Goal: Transaction & Acquisition: Purchase product/service

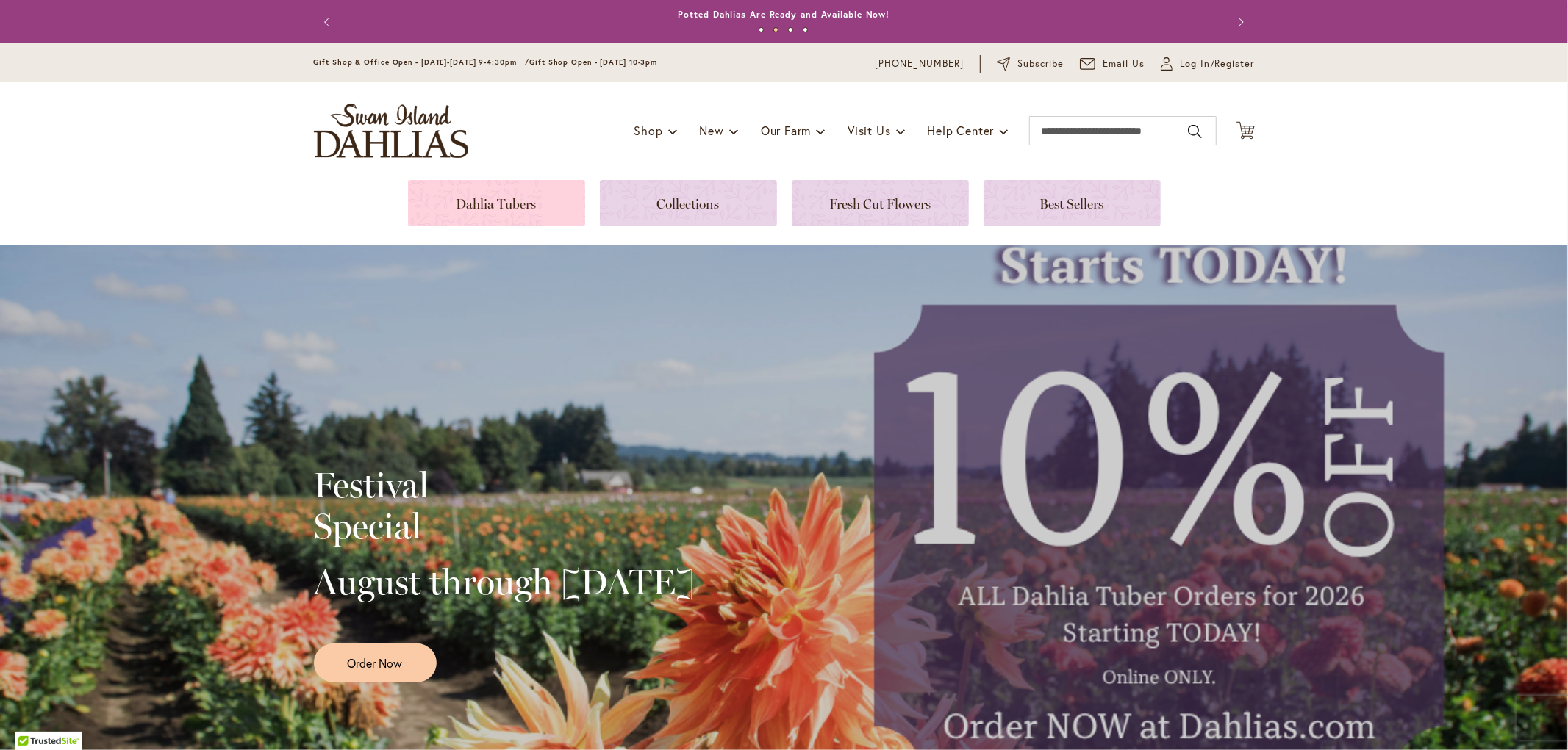
click at [571, 195] on link at bounding box center [496, 202] width 177 height 46
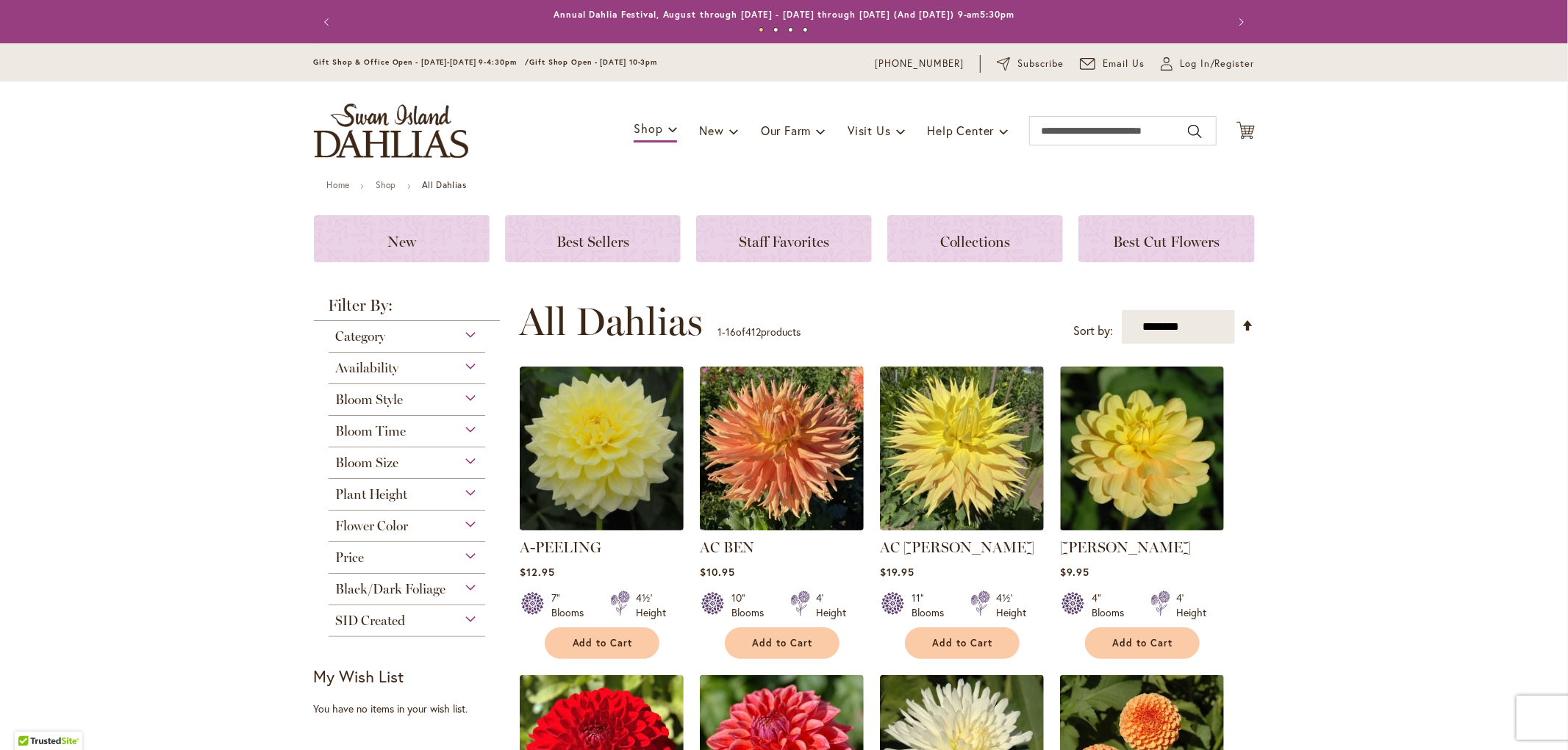
scroll to position [82, 0]
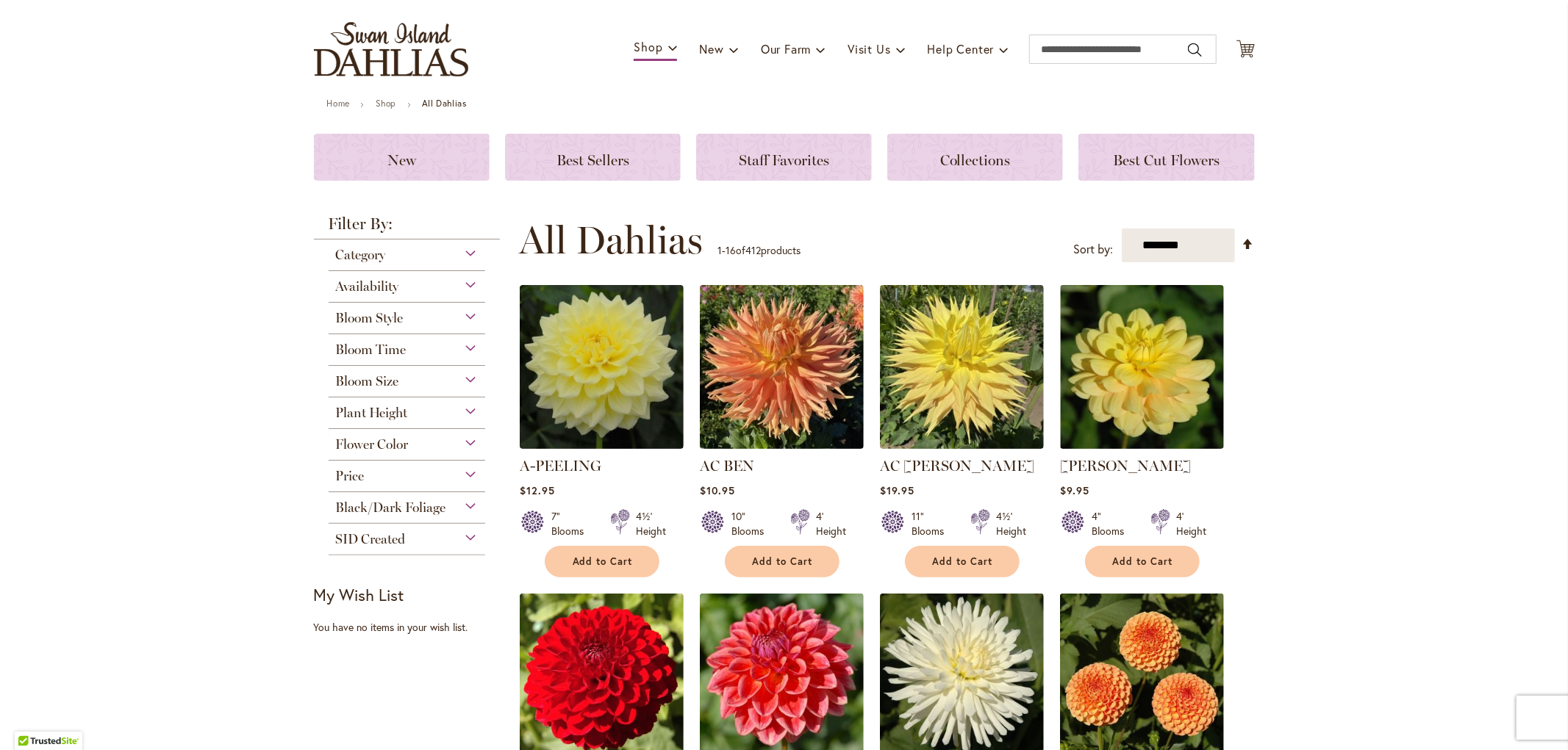
click at [405, 254] on div "Category" at bounding box center [407, 251] width 157 height 24
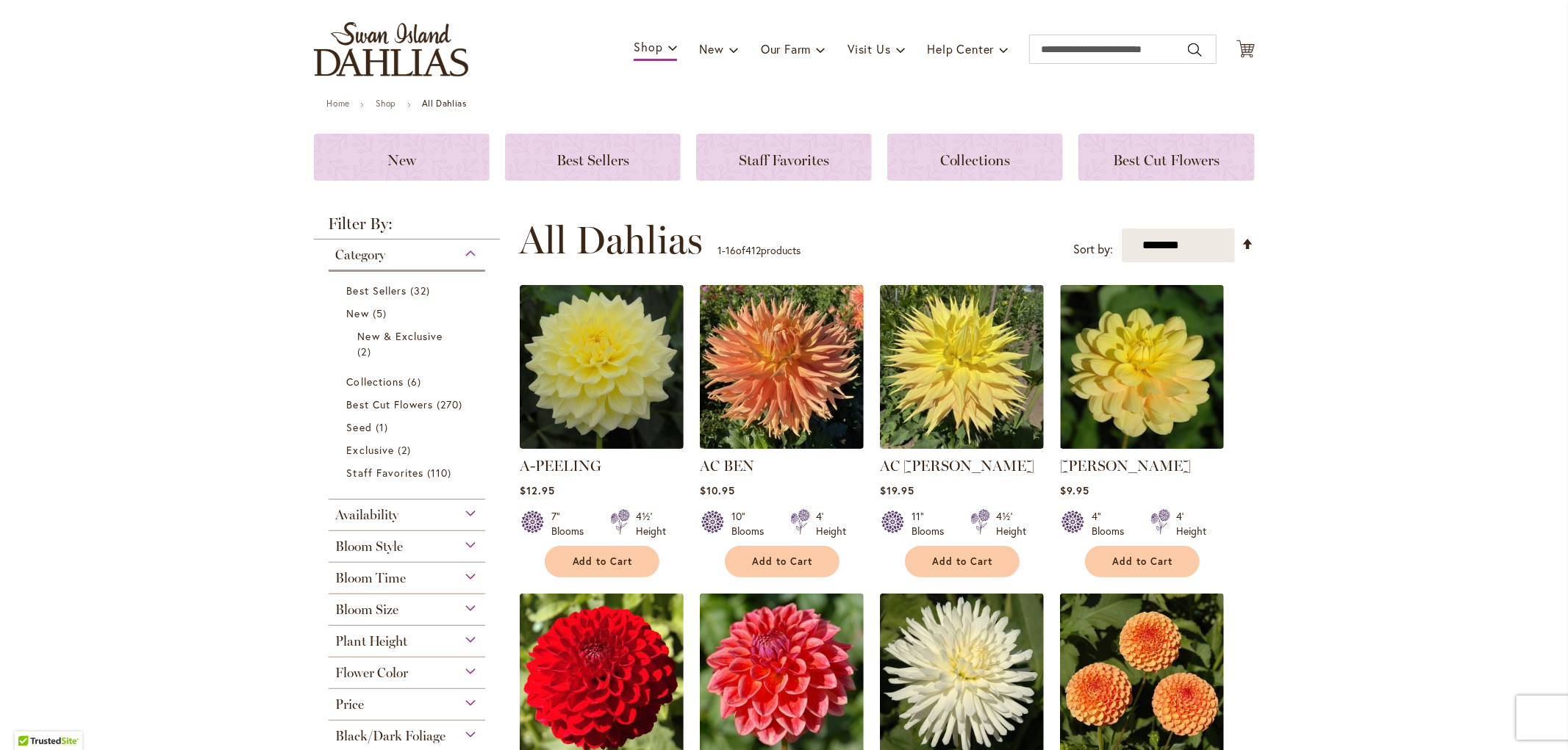
click at [405, 254] on div "Category" at bounding box center [407, 251] width 157 height 24
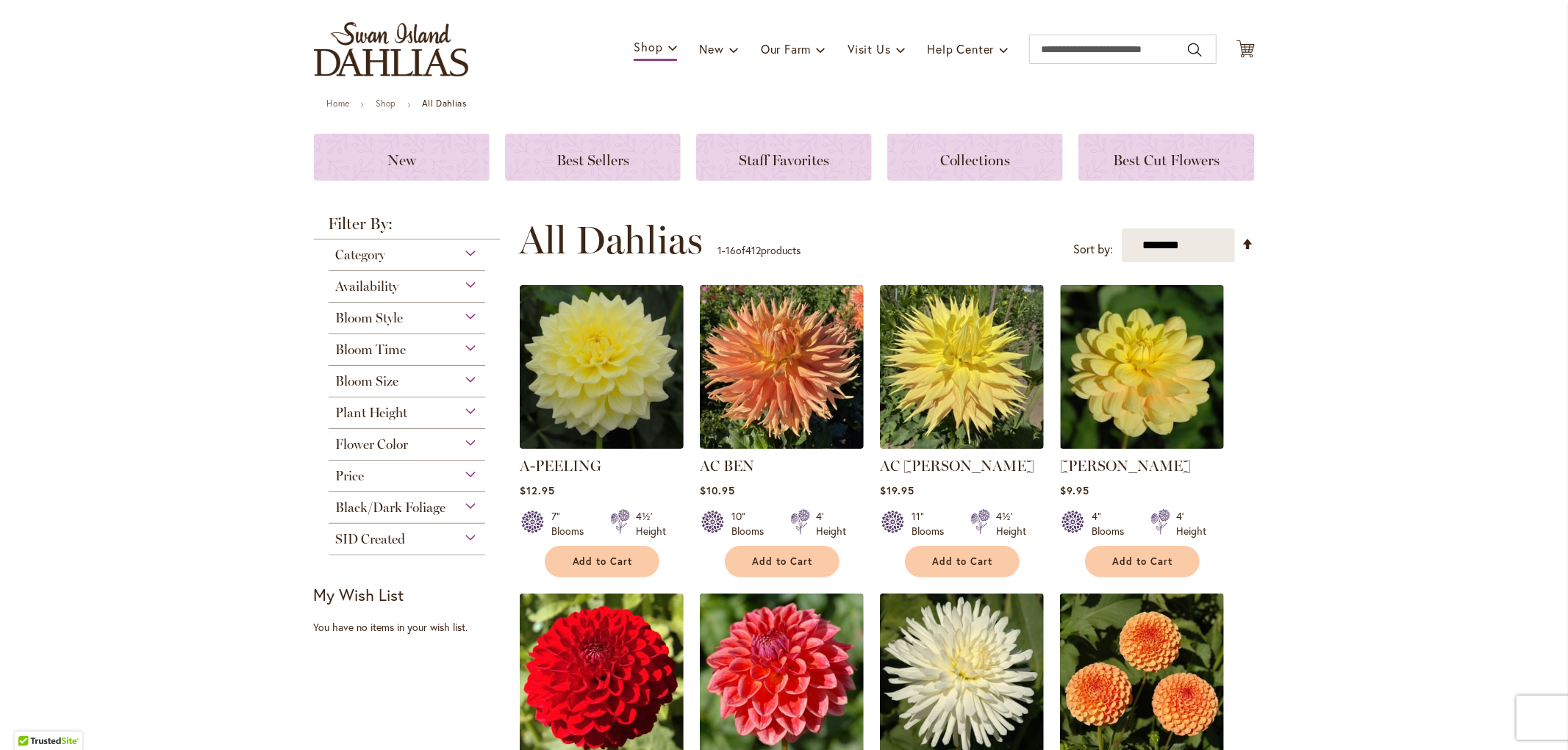
click at [398, 324] on div "Bloom Style Anemone 6 items Ball 16 items Cactus 6 items Collarette" at bounding box center [407, 318] width 157 height 32
click at [403, 314] on div "Bloom Style" at bounding box center [407, 315] width 157 height 24
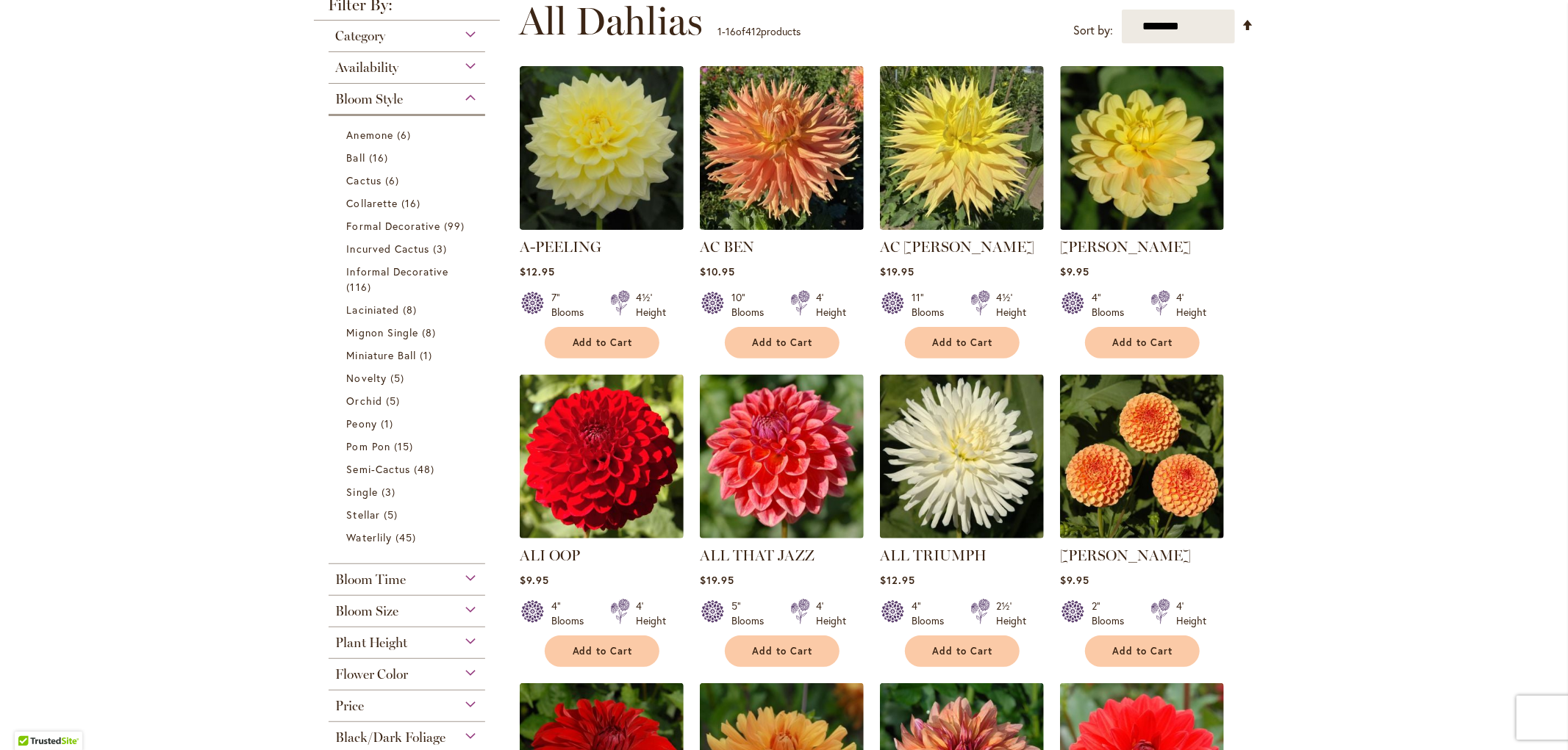
scroll to position [219, 0]
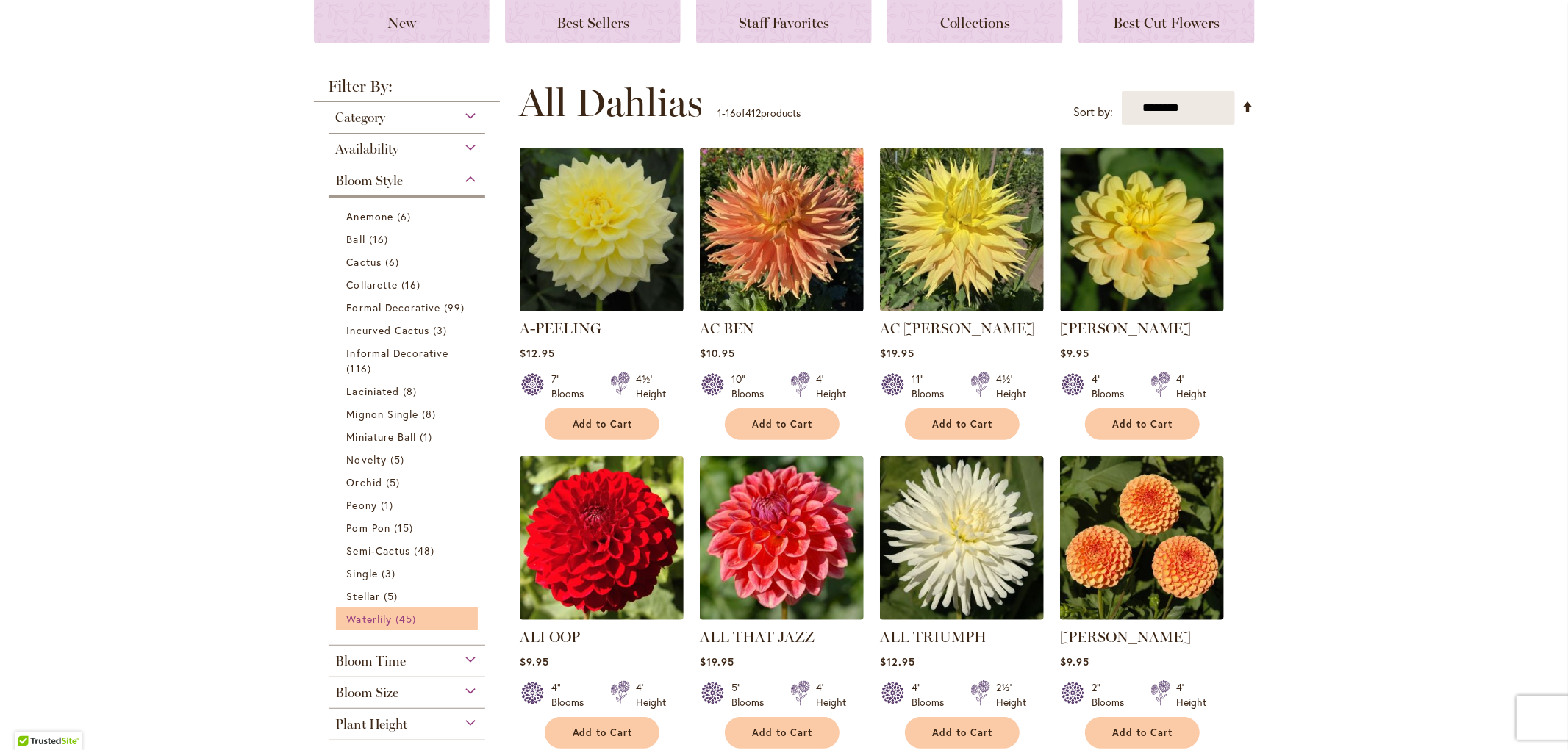
click at [362, 620] on span "Waterlily" at bounding box center [368, 619] width 44 height 14
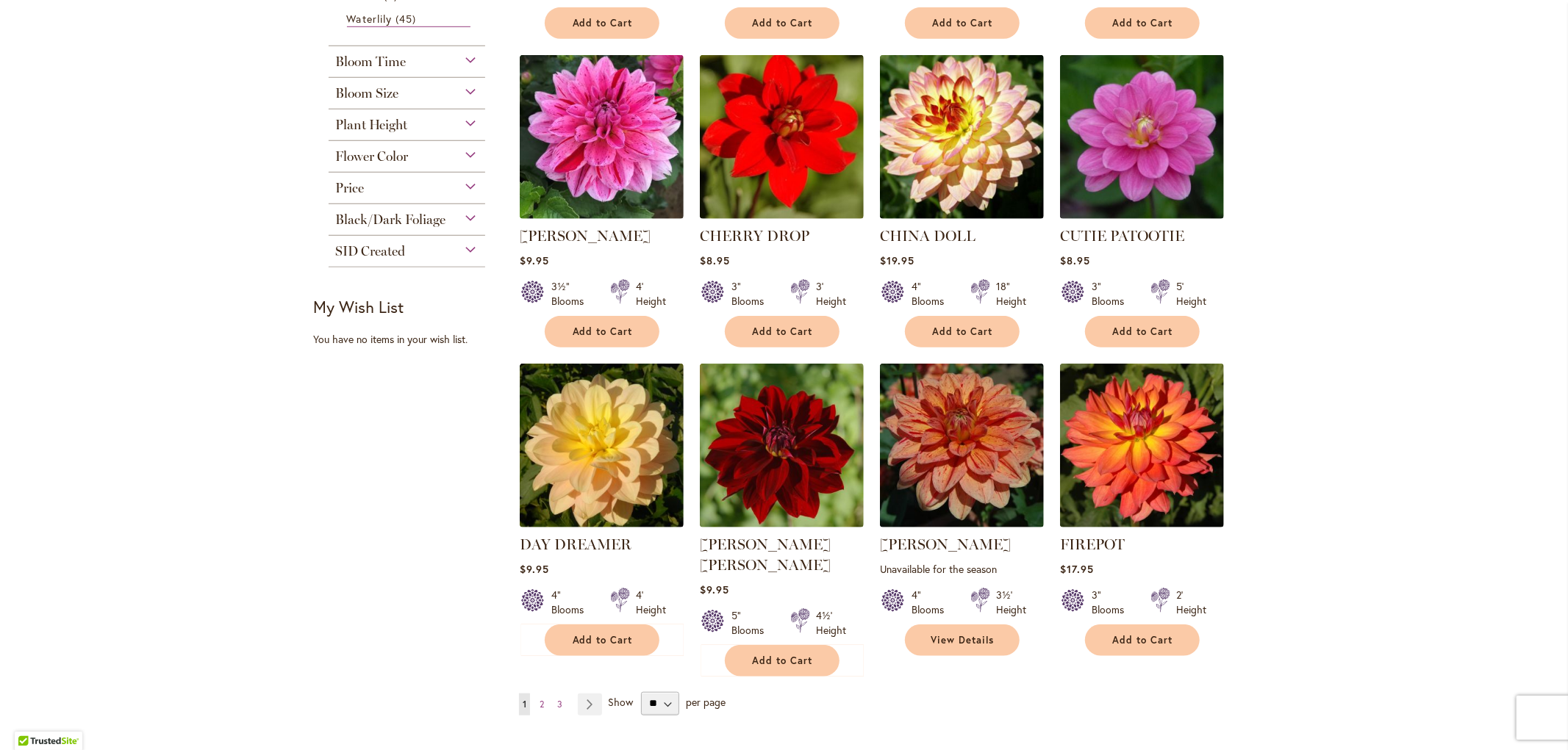
scroll to position [979, 0]
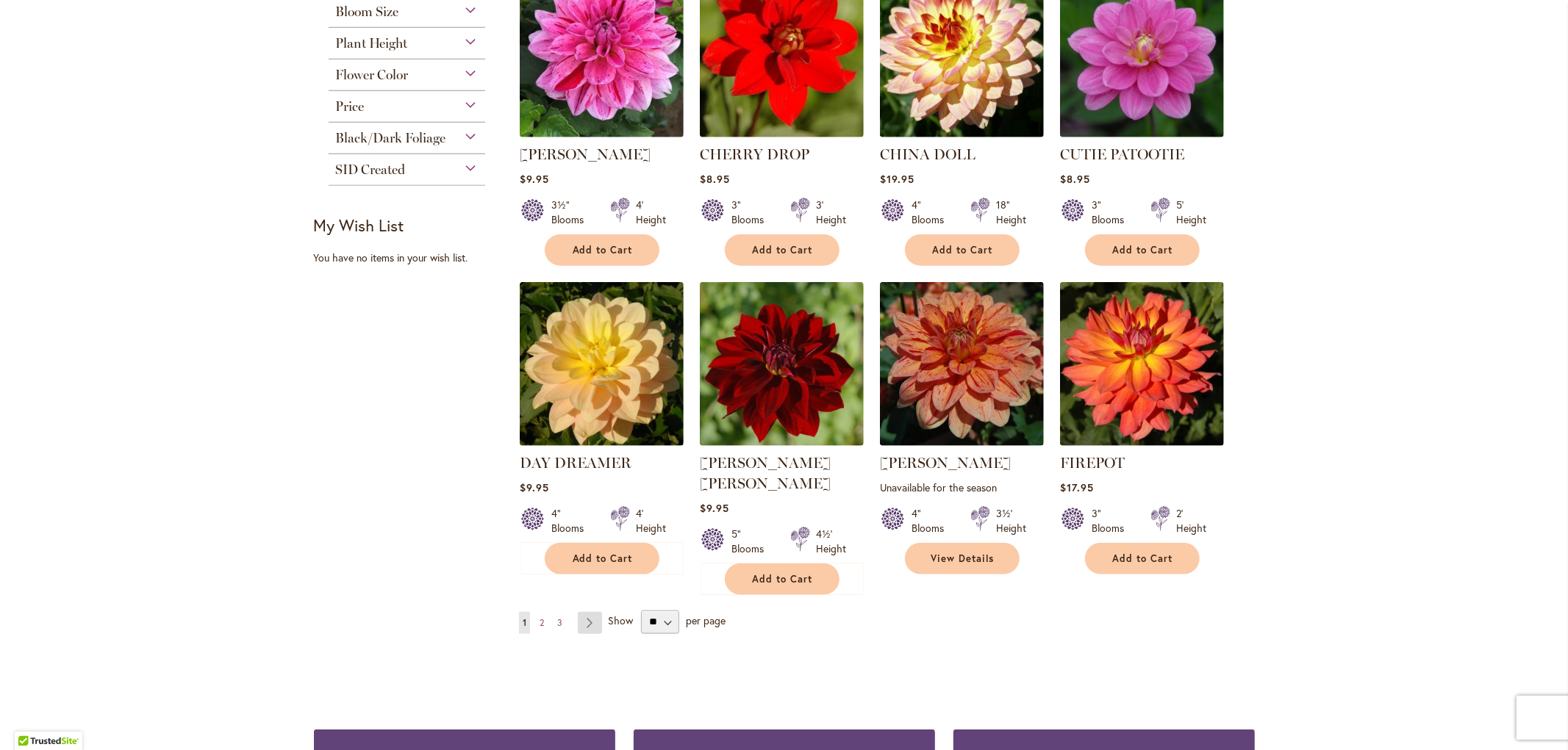
click at [588, 612] on link "Page Next" at bounding box center [590, 623] width 24 height 22
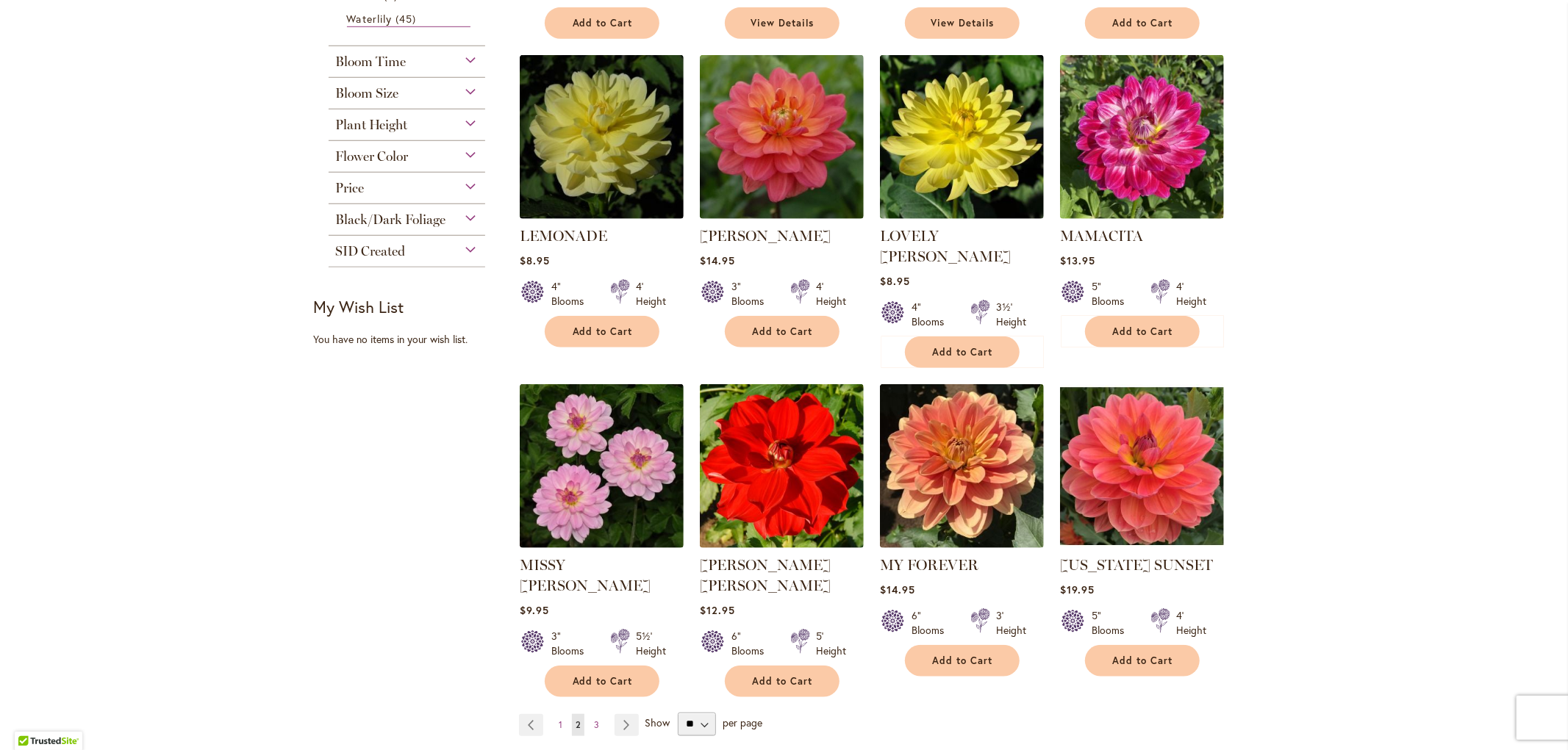
scroll to position [979, 0]
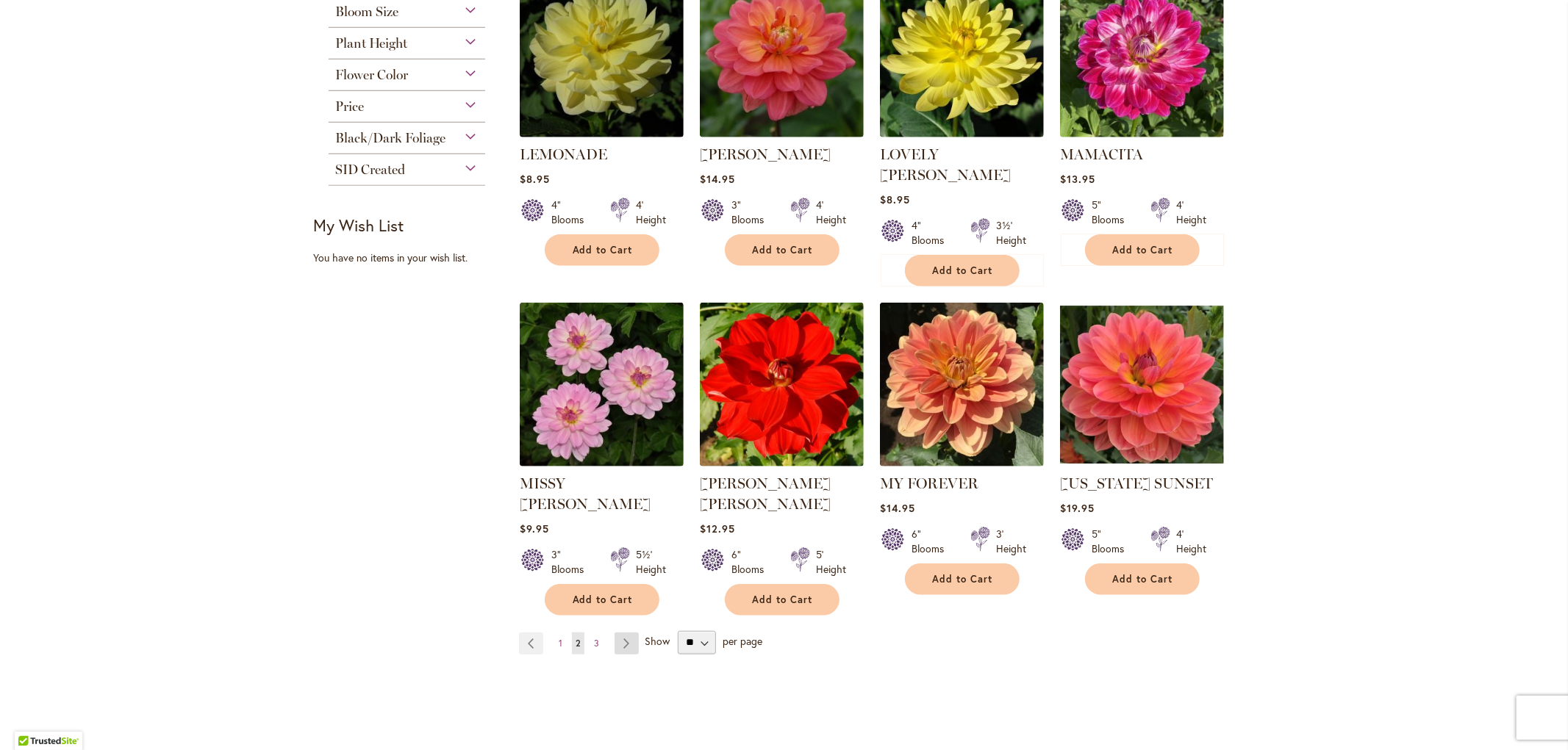
click at [620, 632] on link "Page Next" at bounding box center [626, 643] width 24 height 22
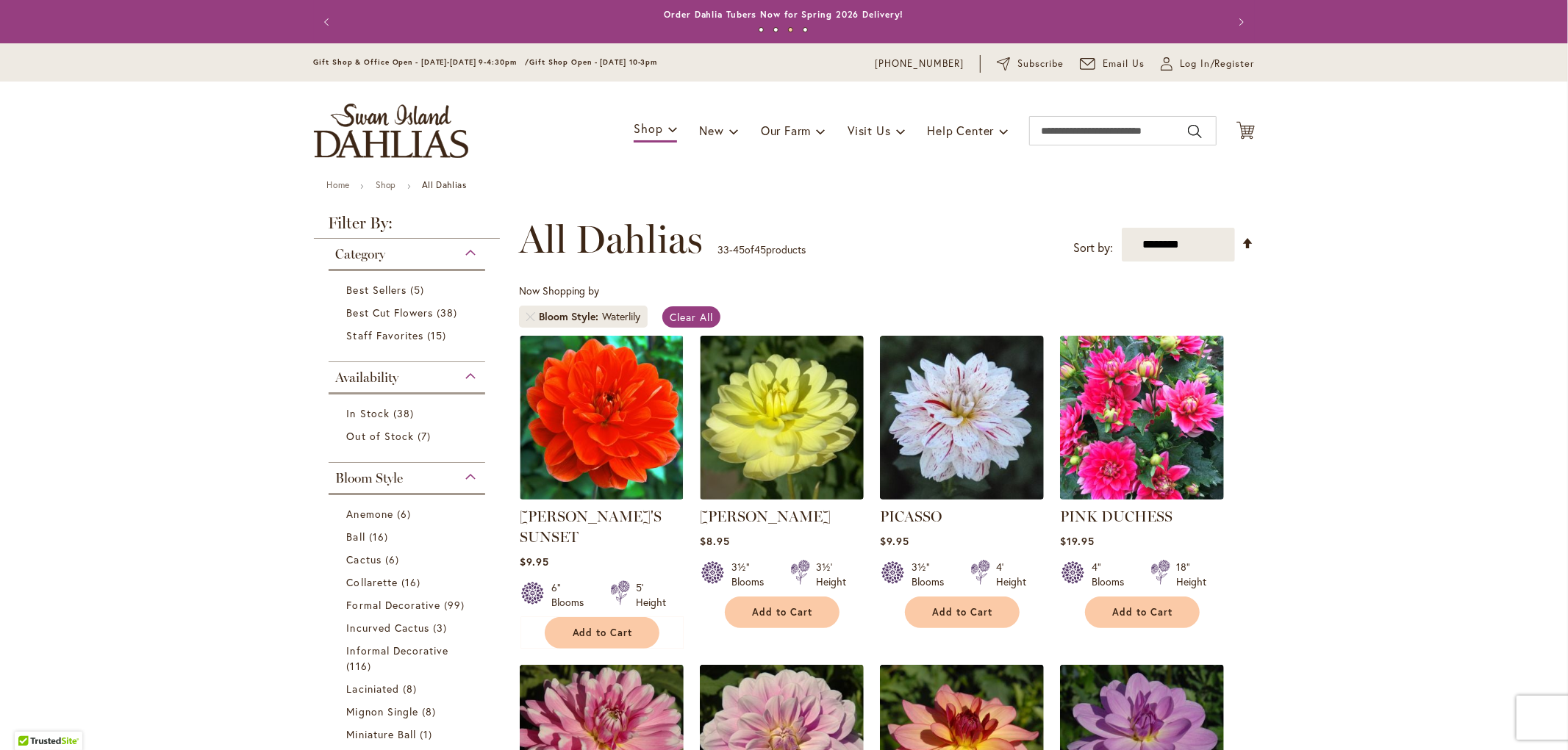
click at [463, 473] on div "Bloom Style" at bounding box center [407, 474] width 157 height 24
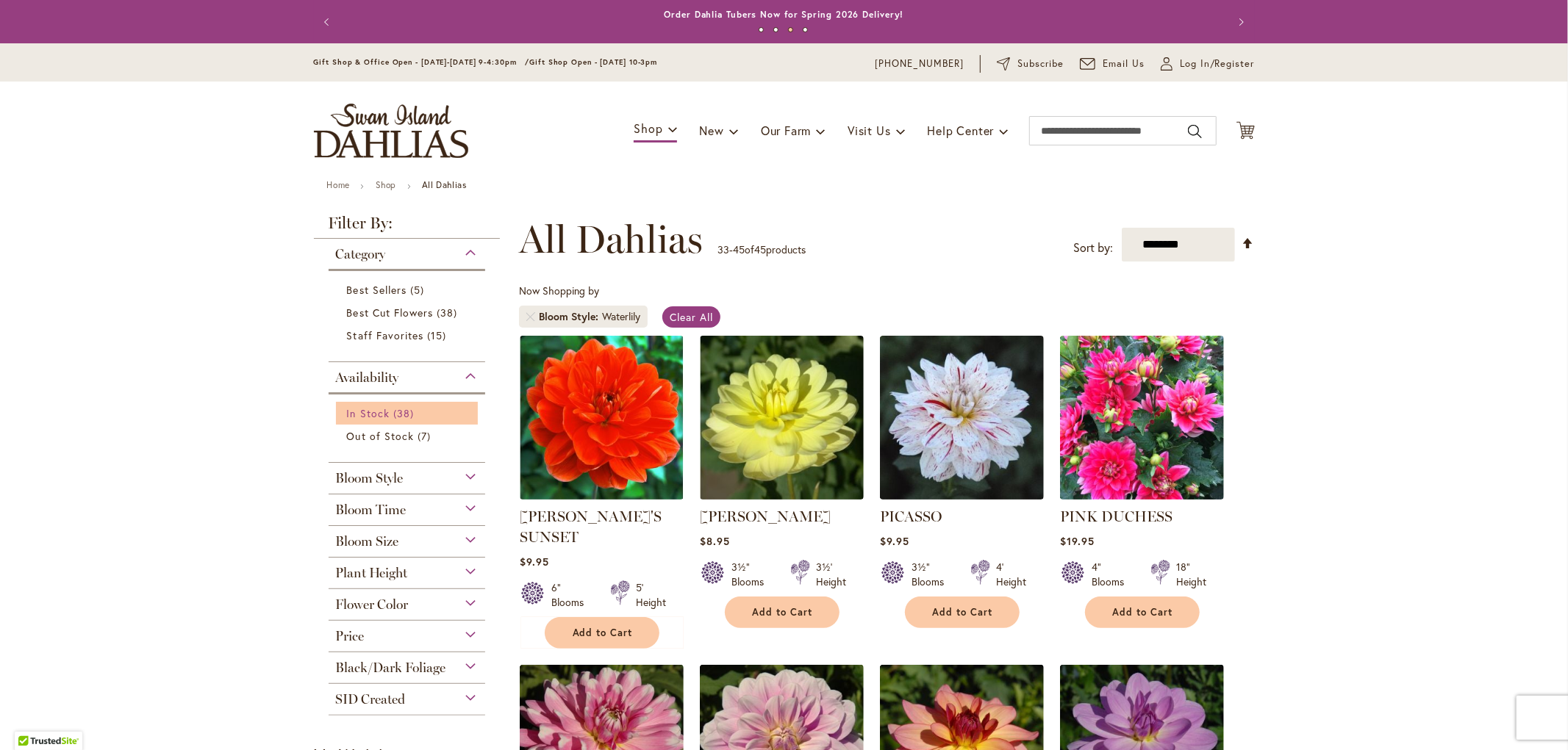
click at [351, 412] on span "In Stock" at bounding box center [368, 413] width 43 height 14
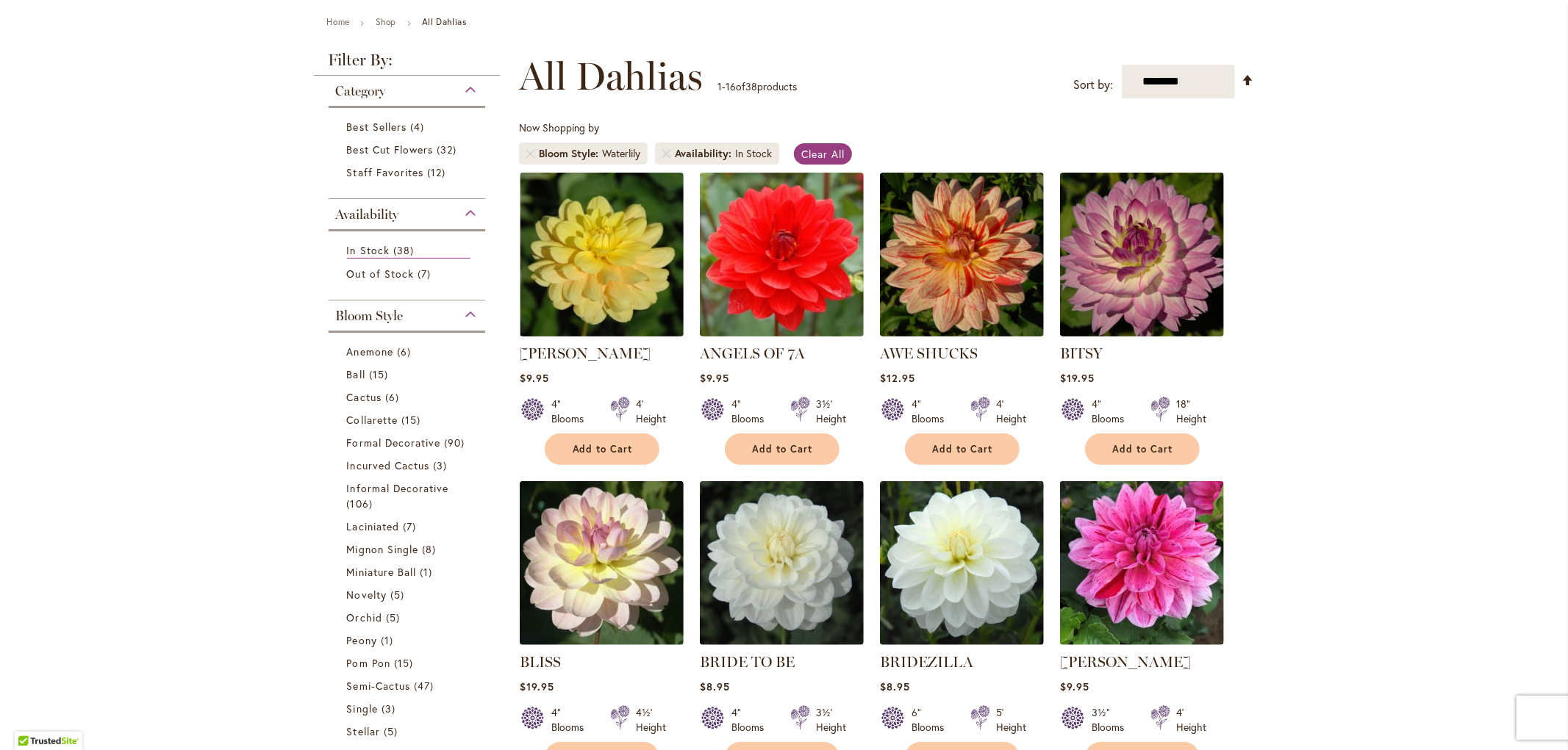
scroll to position [245, 0]
